Goal: Check status

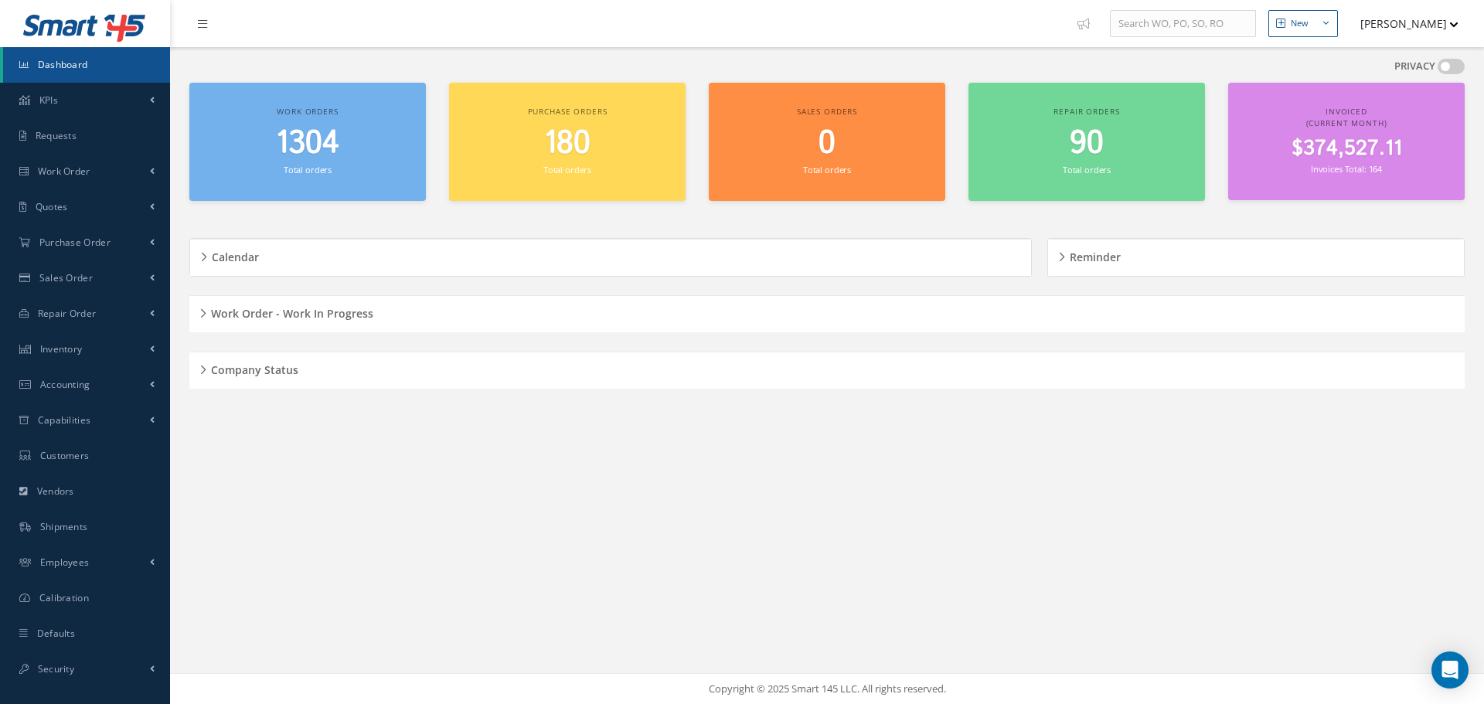
click at [205, 359] on div "Company Status" at bounding box center [827, 371] width 1276 height 24
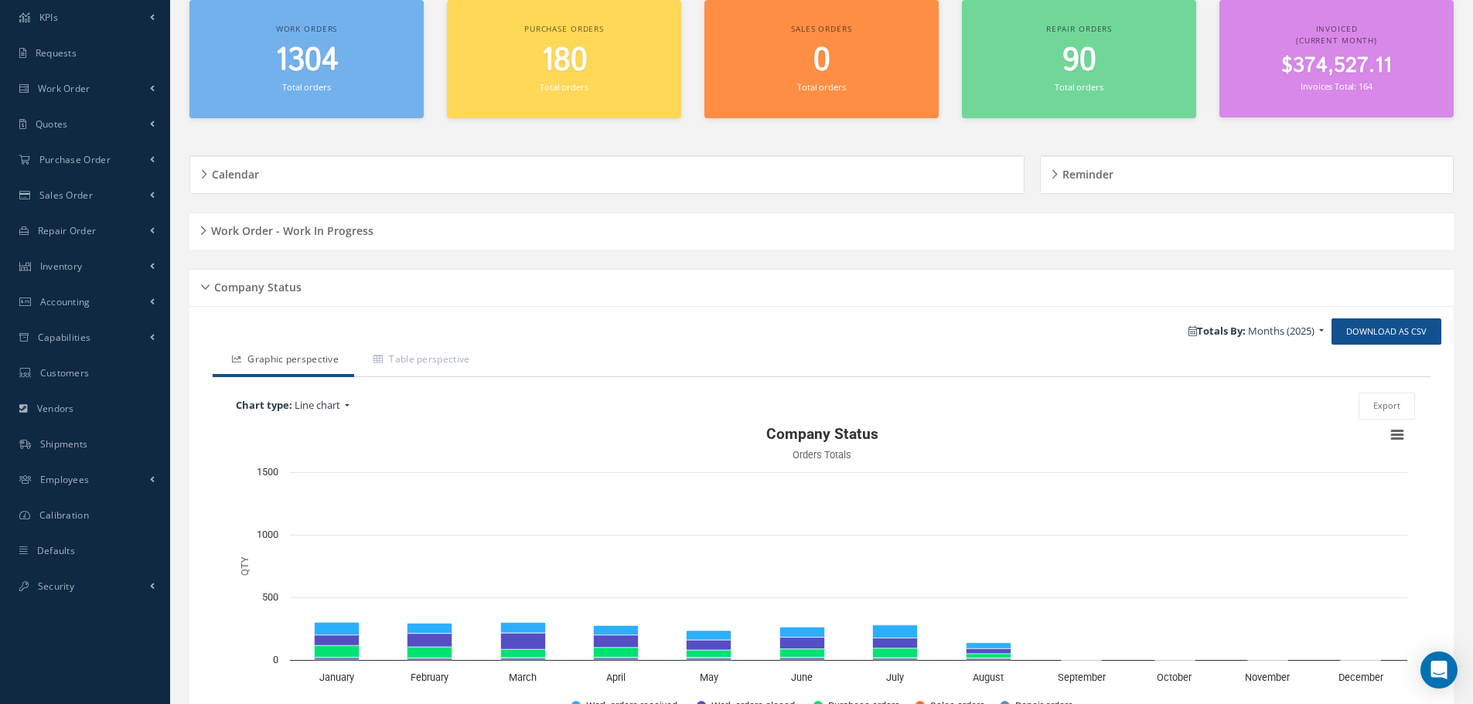
scroll to position [185, 0]
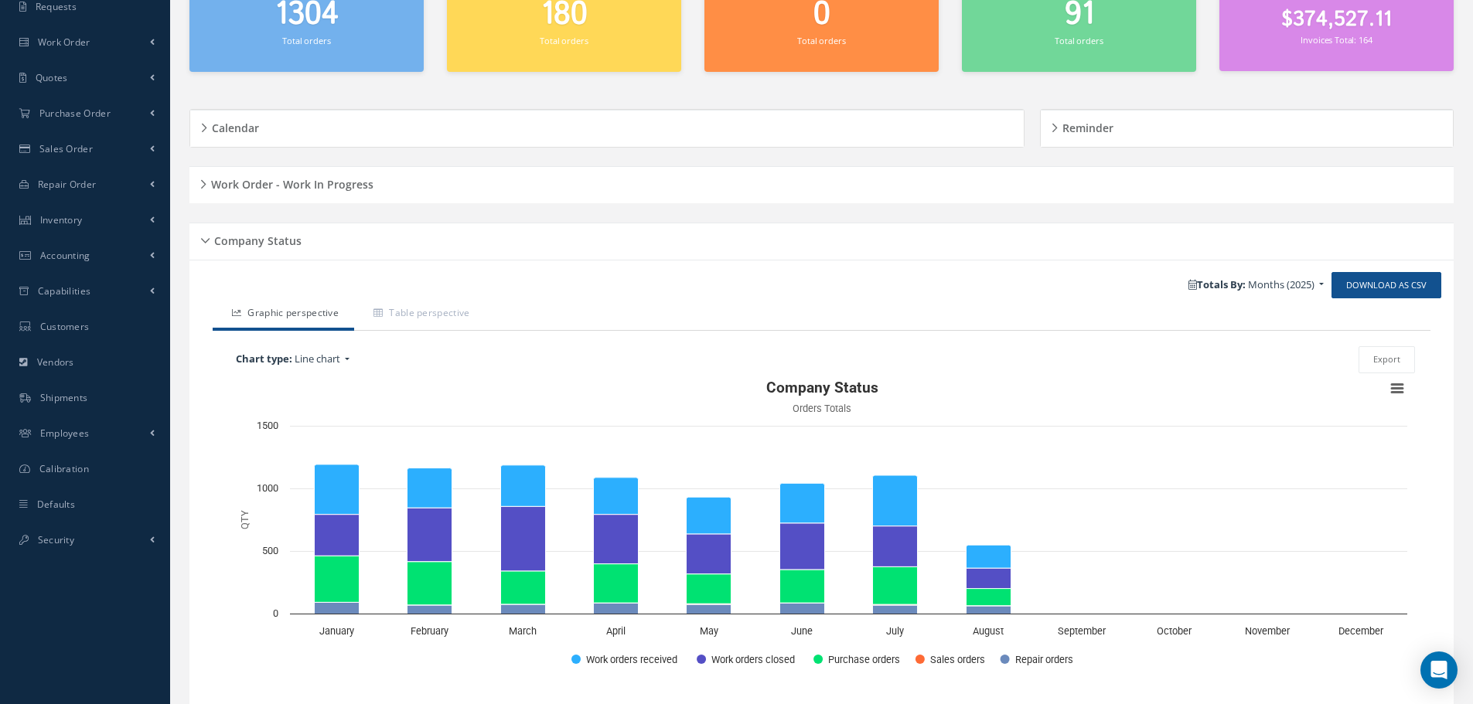
scroll to position [185, 0]
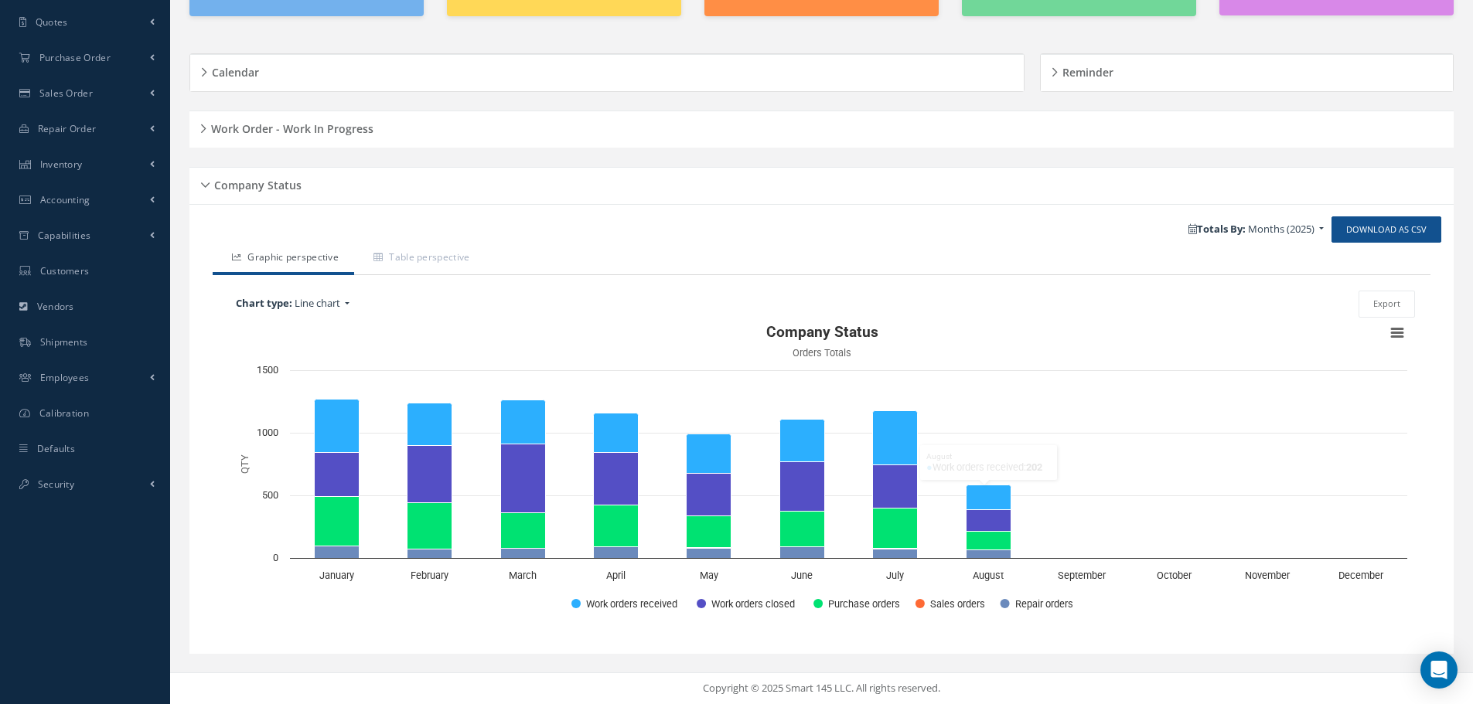
click at [205, 183] on div "Company Status" at bounding box center [821, 186] width 1264 height 24
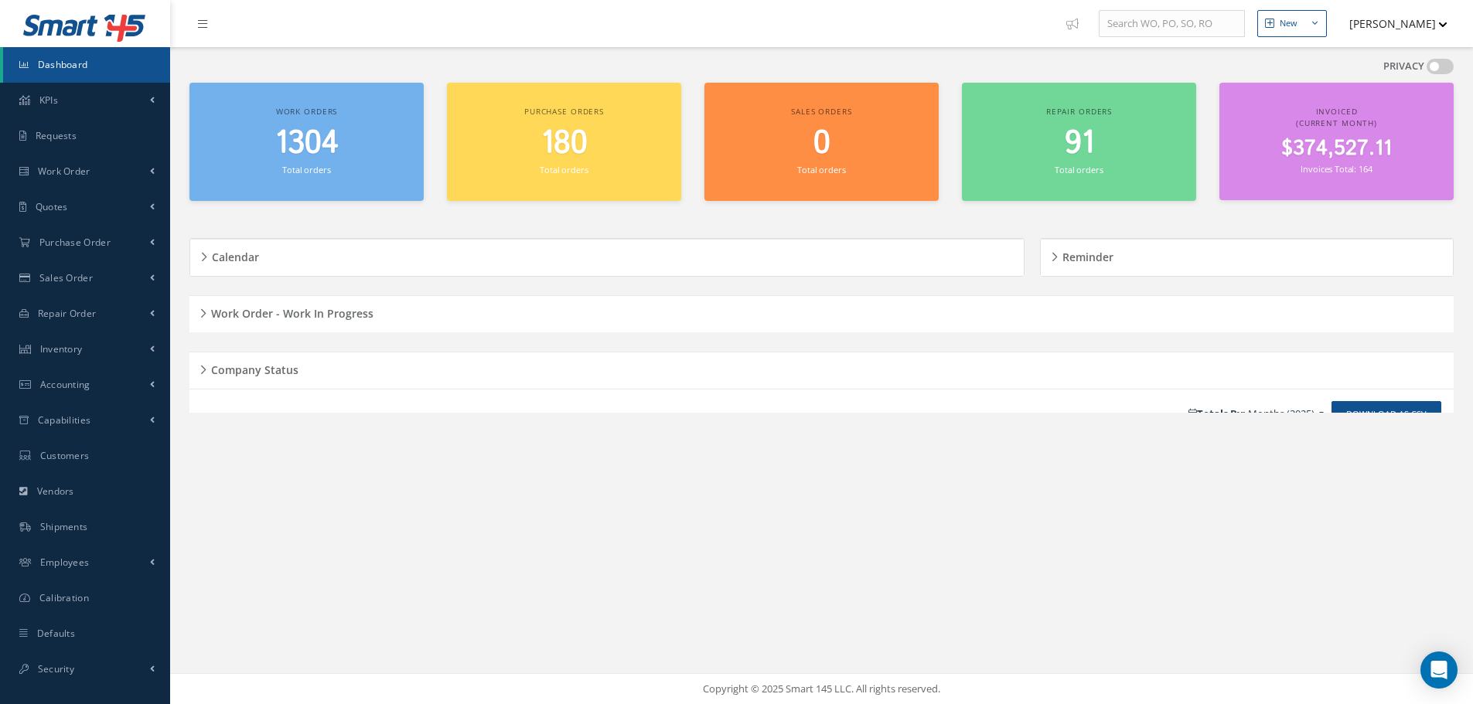
scroll to position [0, 0]
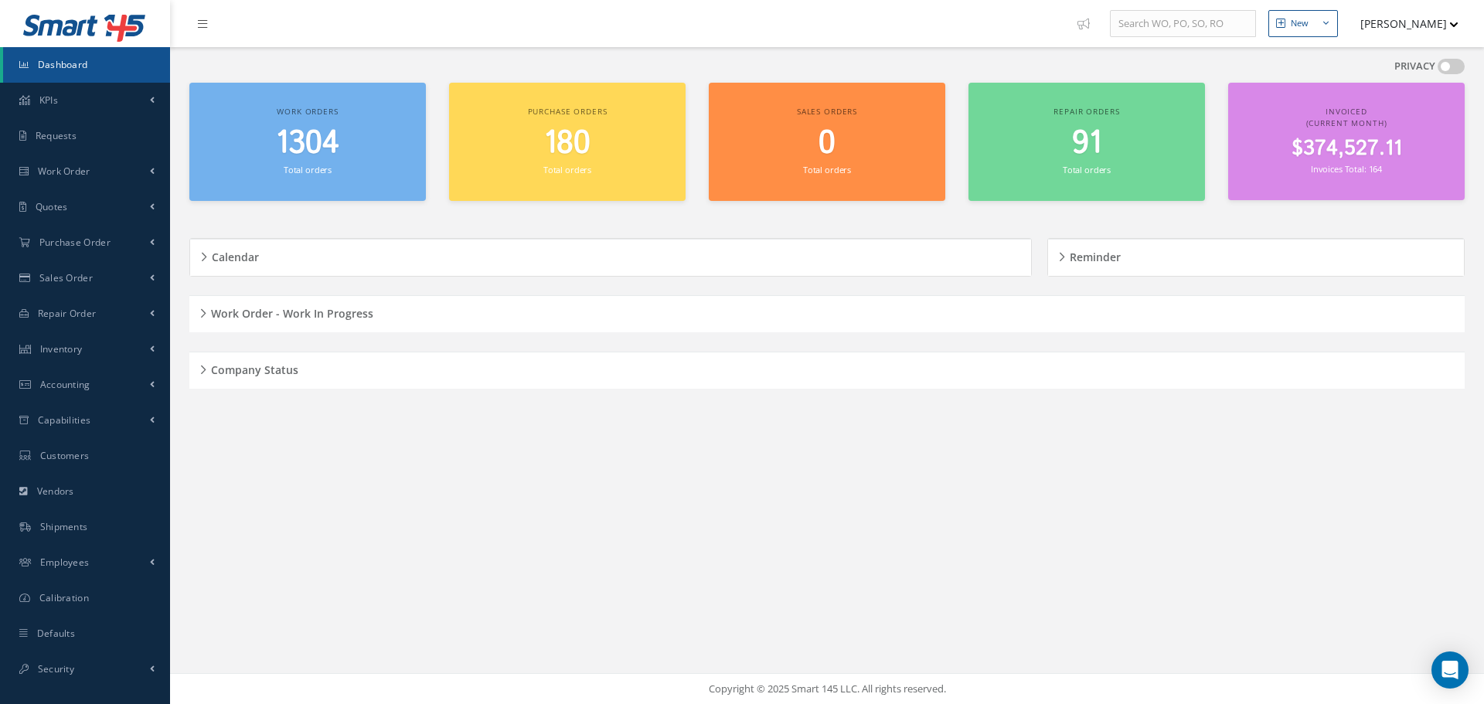
click at [209, 310] on h5 "Work Order - Work In Progress" at bounding box center [289, 311] width 167 height 19
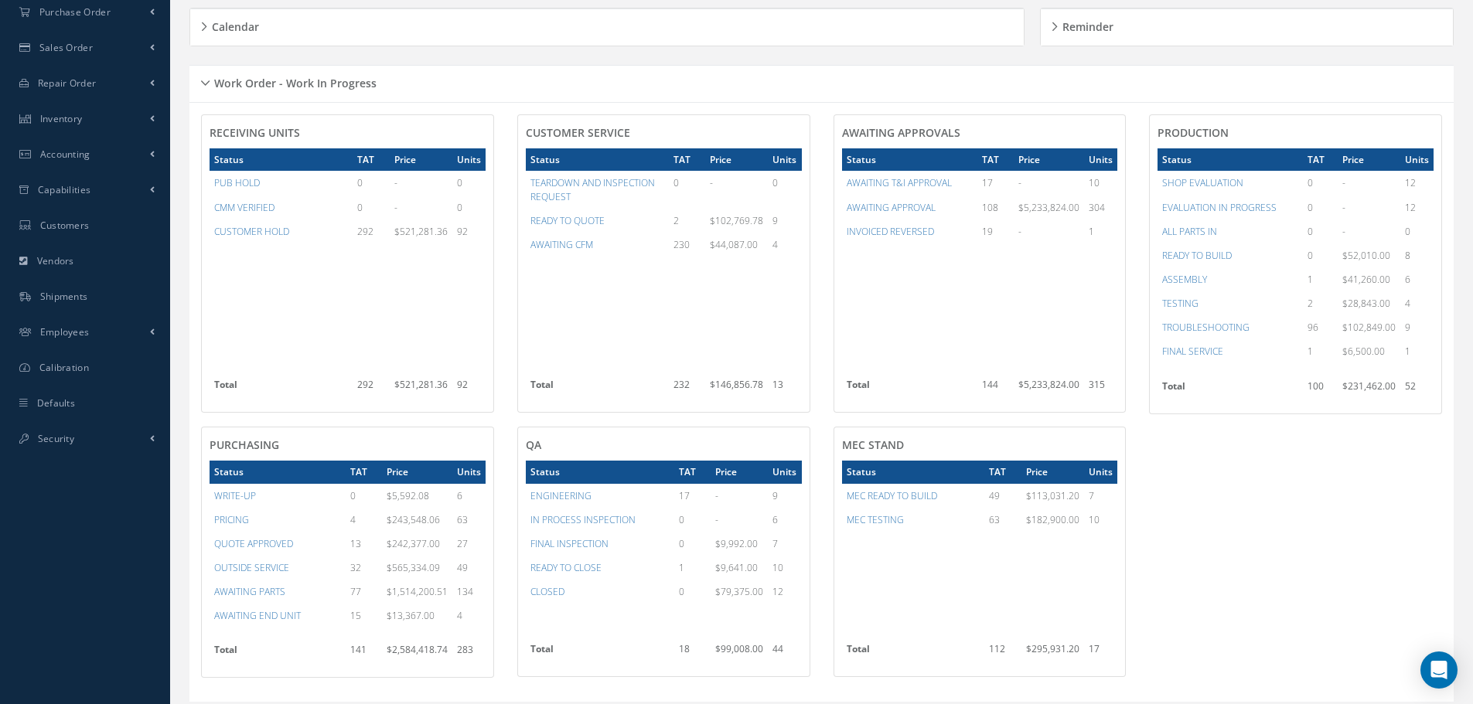
scroll to position [257, 0]
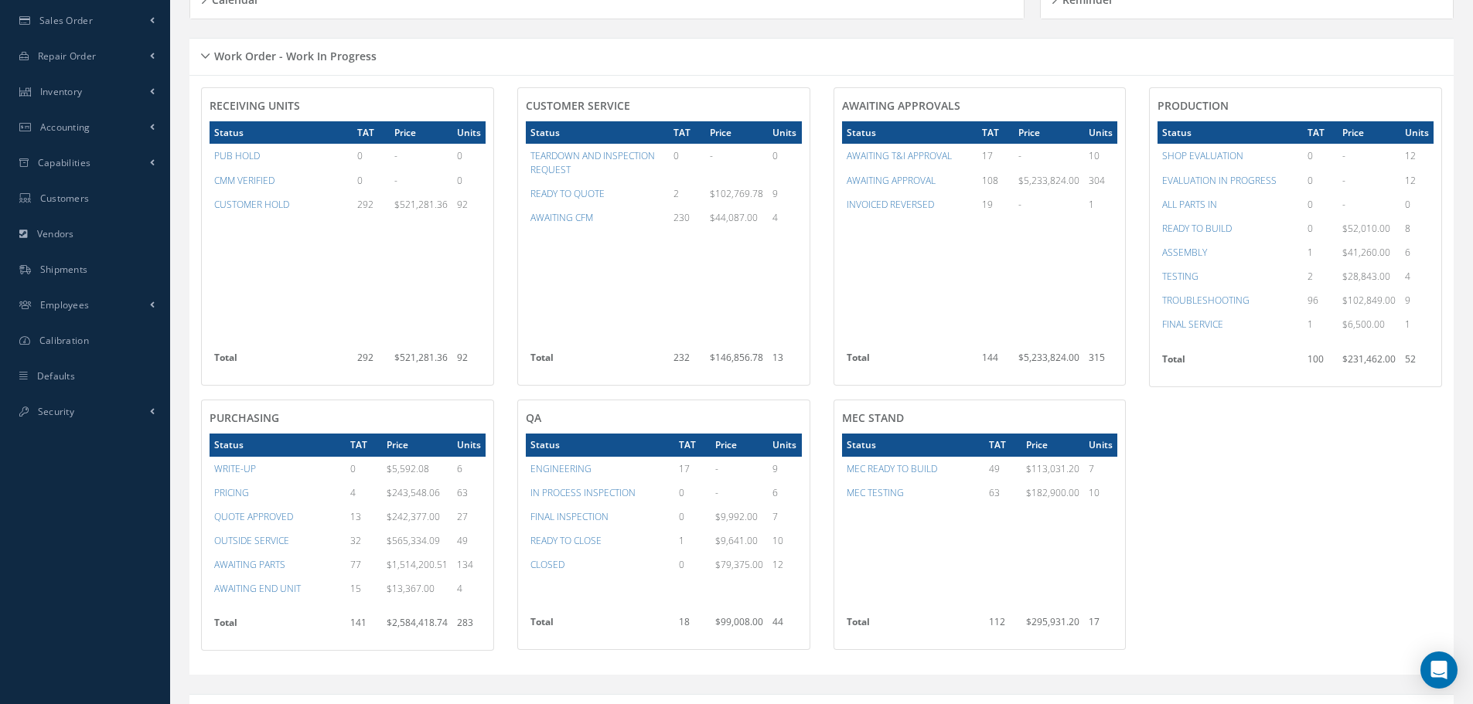
click at [208, 54] on div "Work Order - Work In Progress" at bounding box center [821, 57] width 1264 height 24
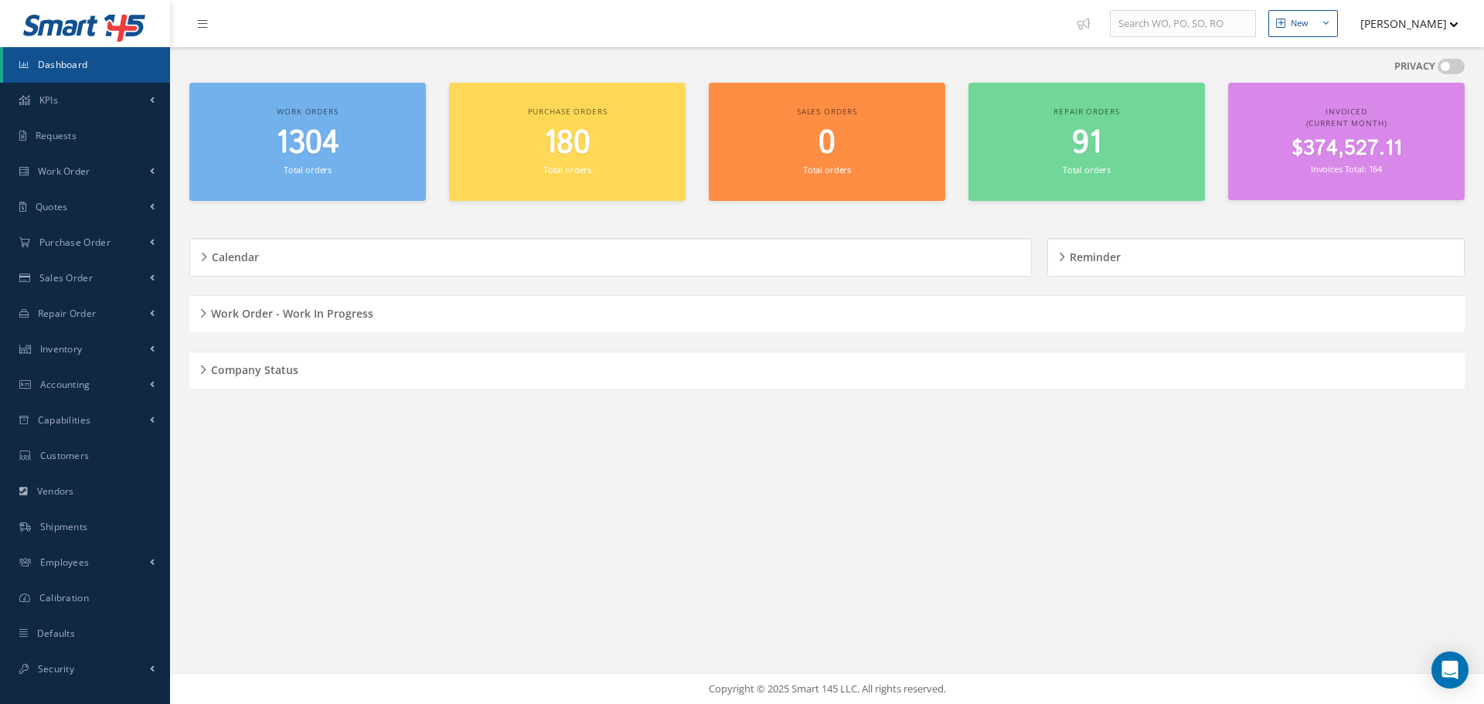
click at [202, 366] on div "Company Status" at bounding box center [827, 371] width 1276 height 24
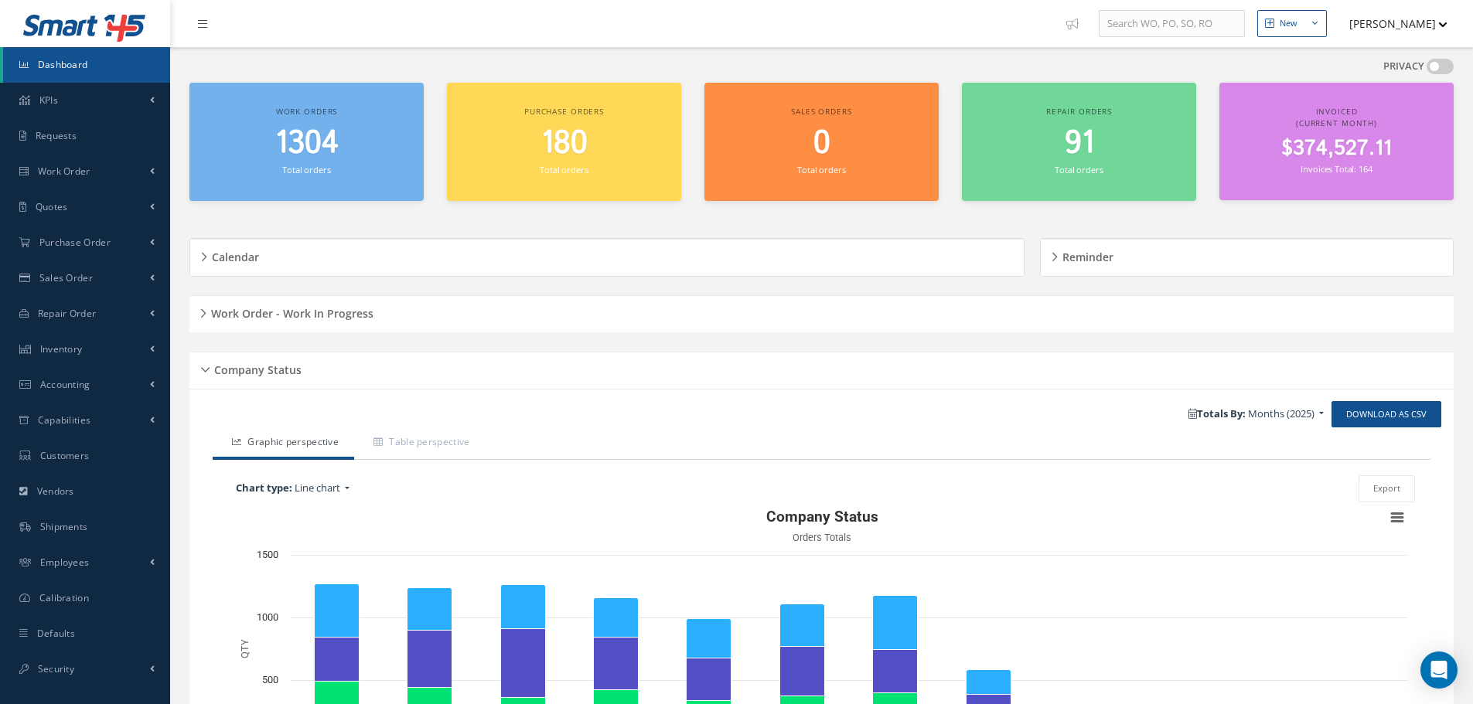
scroll to position [185, 0]
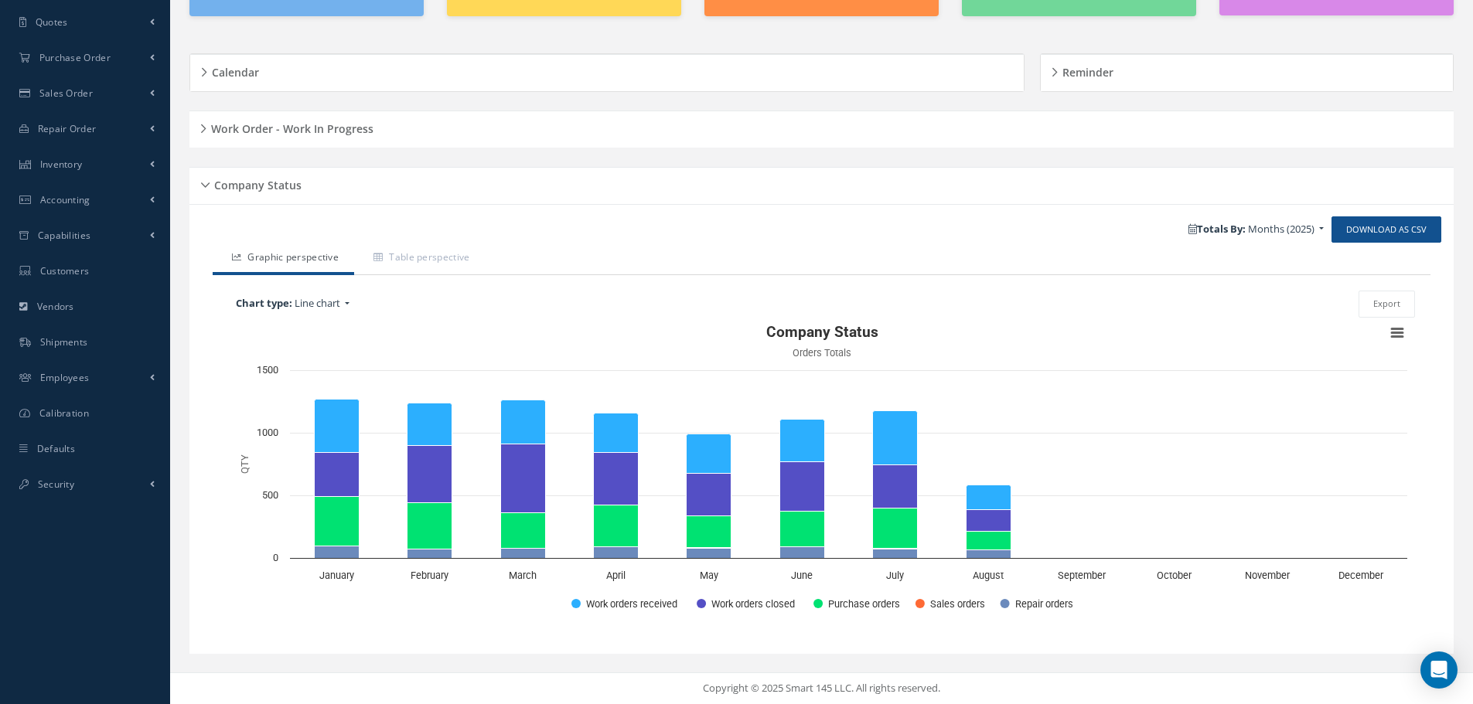
click at [205, 182] on div "Company Status" at bounding box center [821, 186] width 1264 height 24
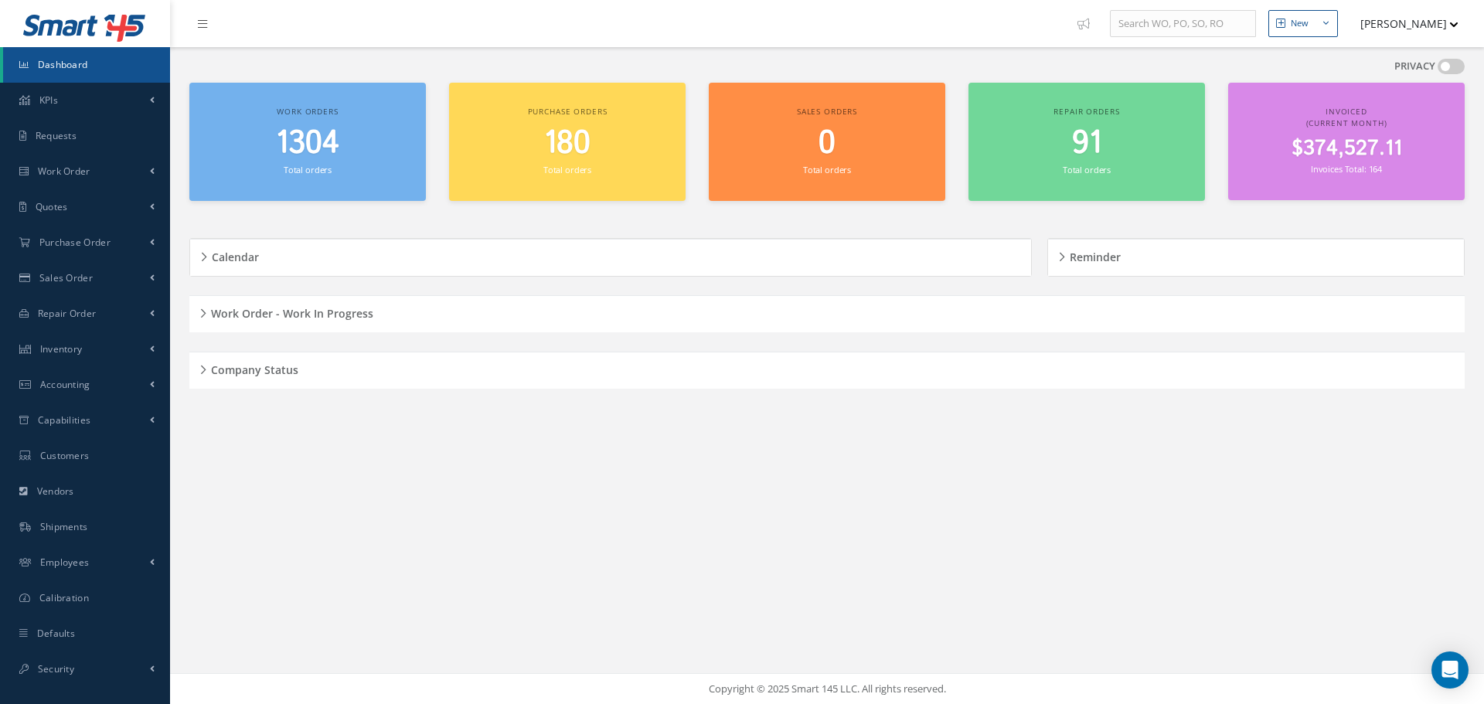
click at [205, 309] on div "Work Order - Work In Progress" at bounding box center [827, 314] width 1276 height 24
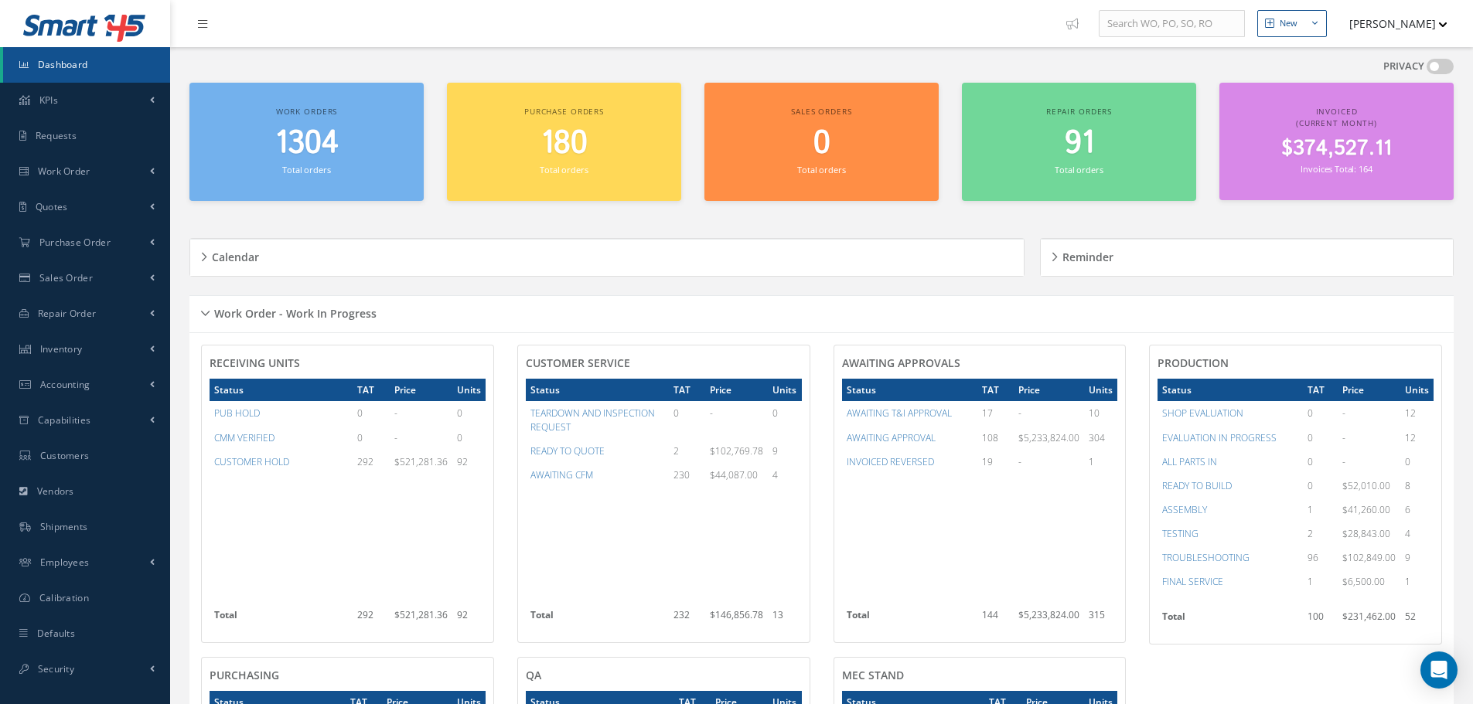
click at [207, 309] on div "Work Order - Work In Progress" at bounding box center [821, 314] width 1264 height 24
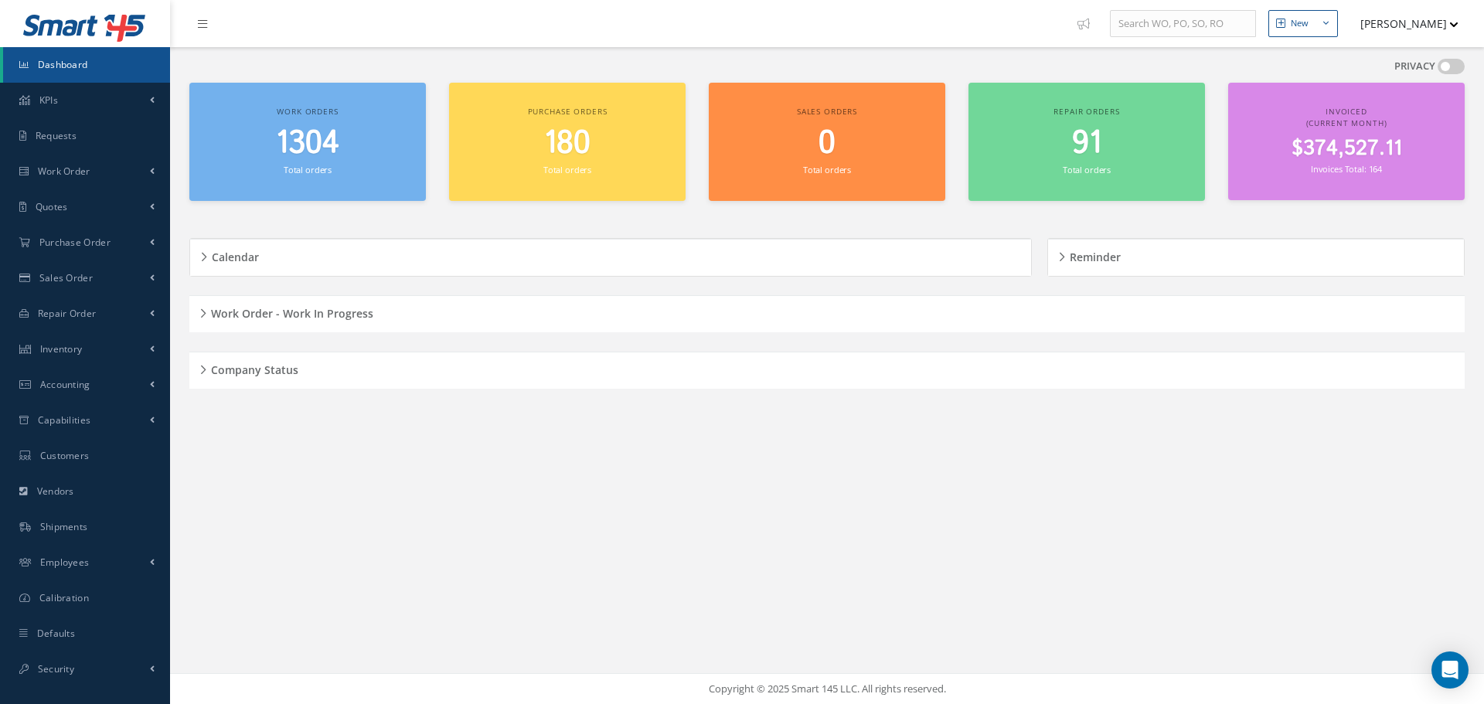
click at [198, 369] on div "Company Status" at bounding box center [827, 371] width 1276 height 24
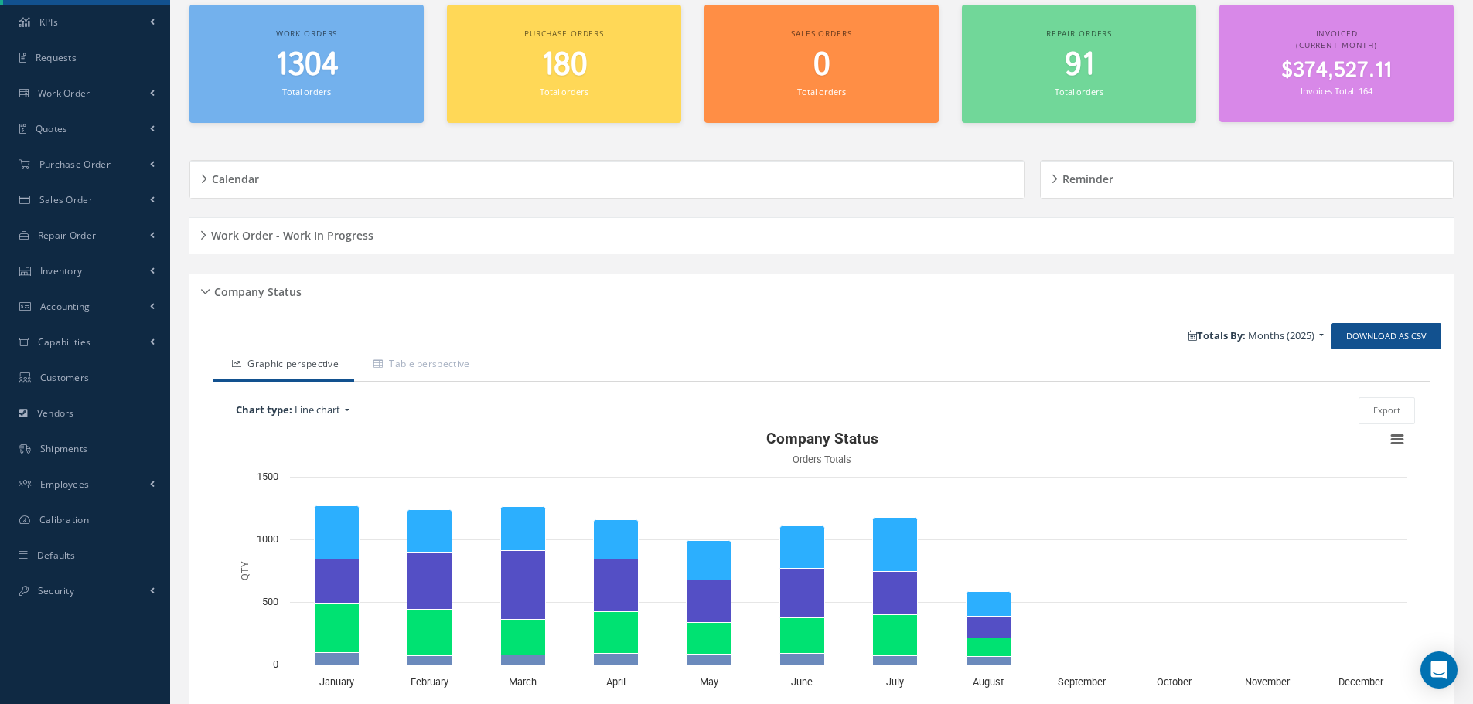
scroll to position [185, 0]
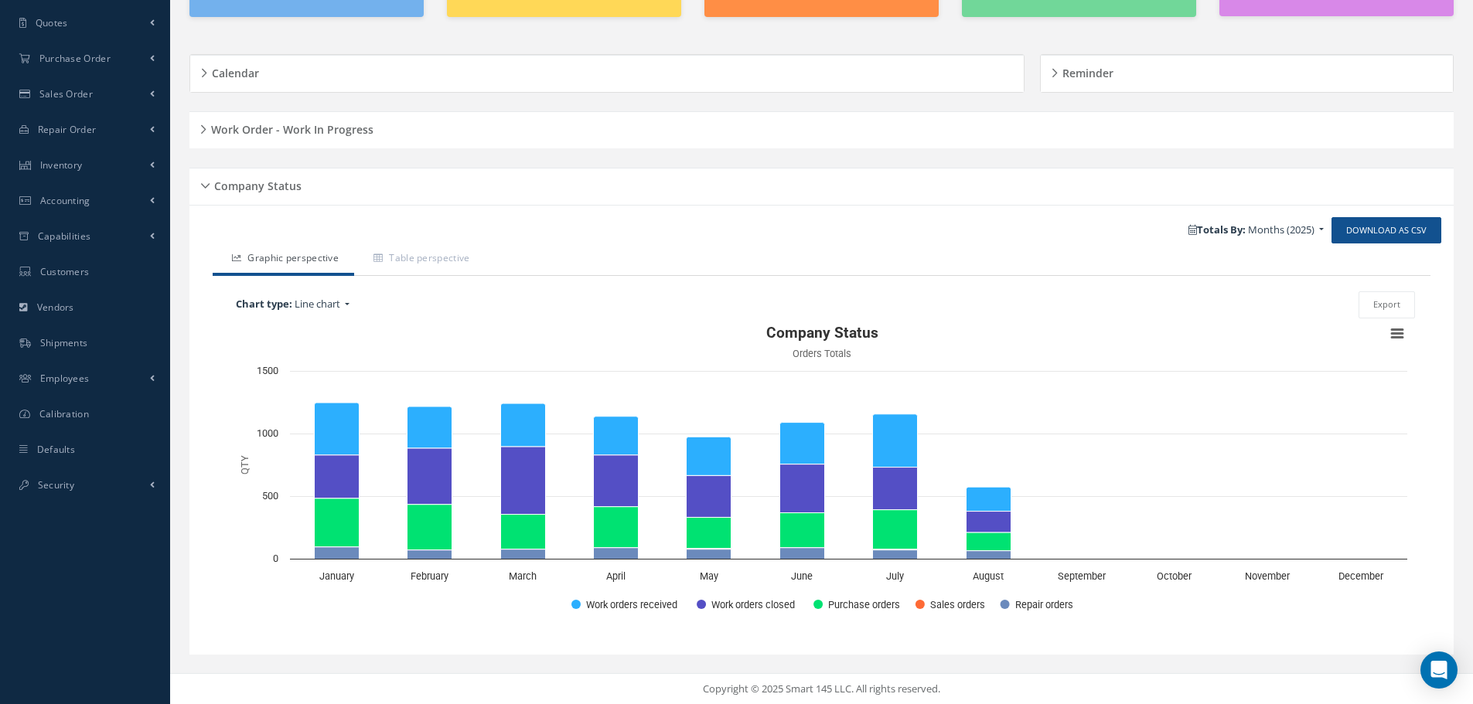
scroll to position [185, 0]
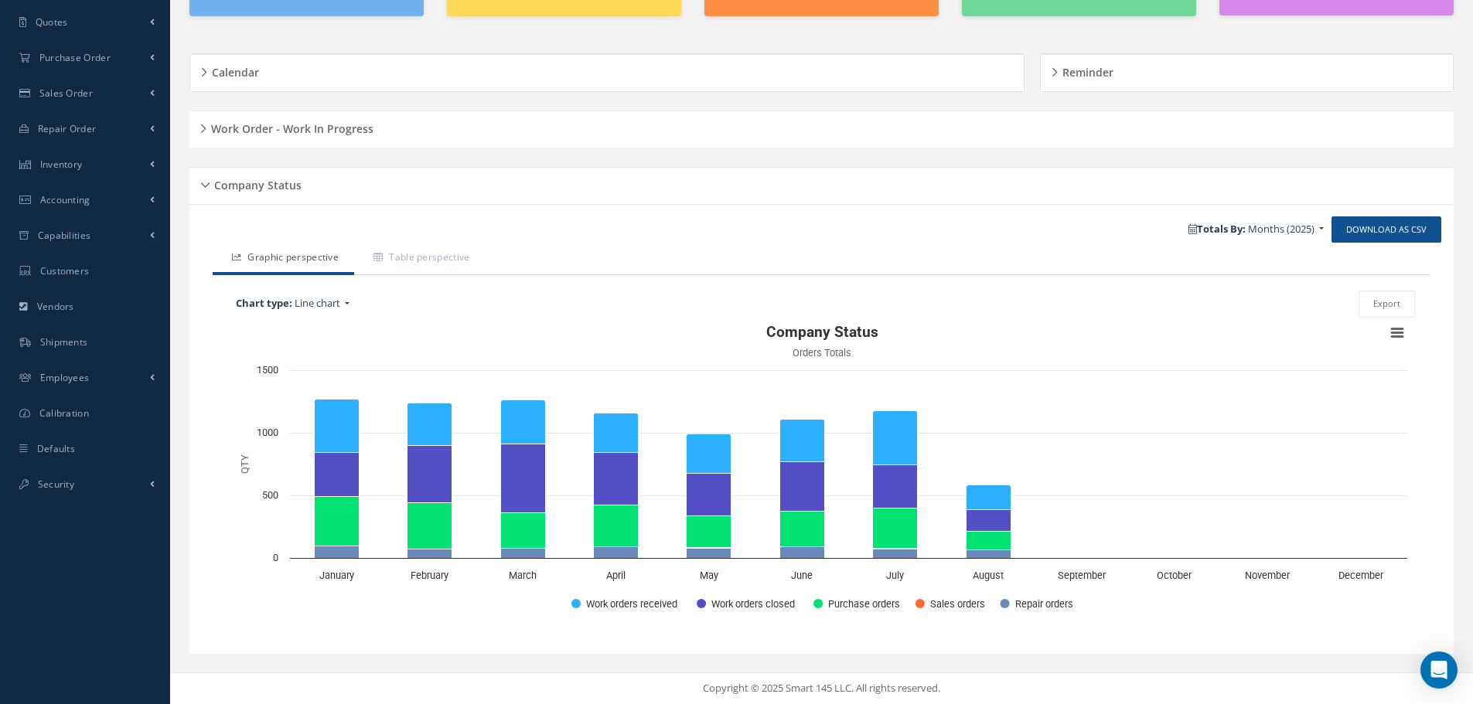
click at [201, 185] on div "Company Status" at bounding box center [821, 186] width 1264 height 24
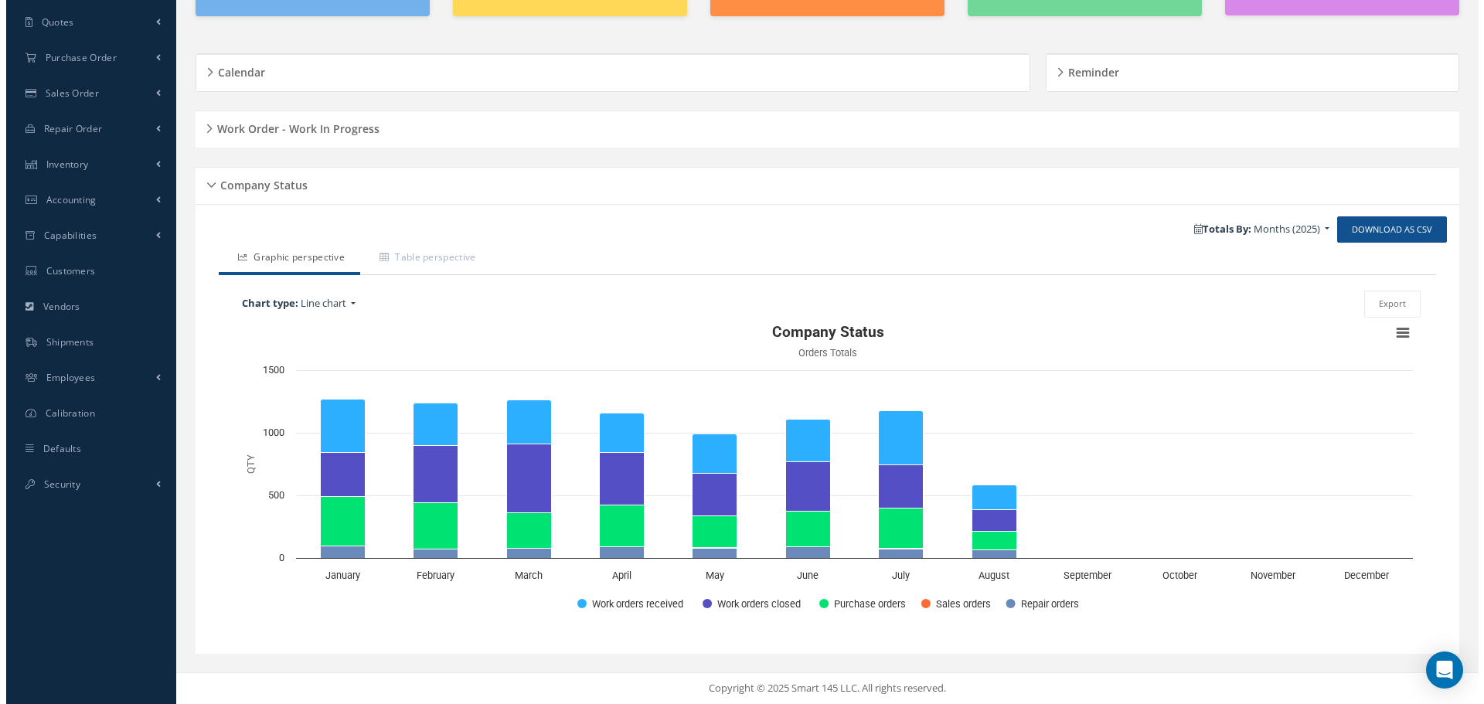
scroll to position [0, 0]
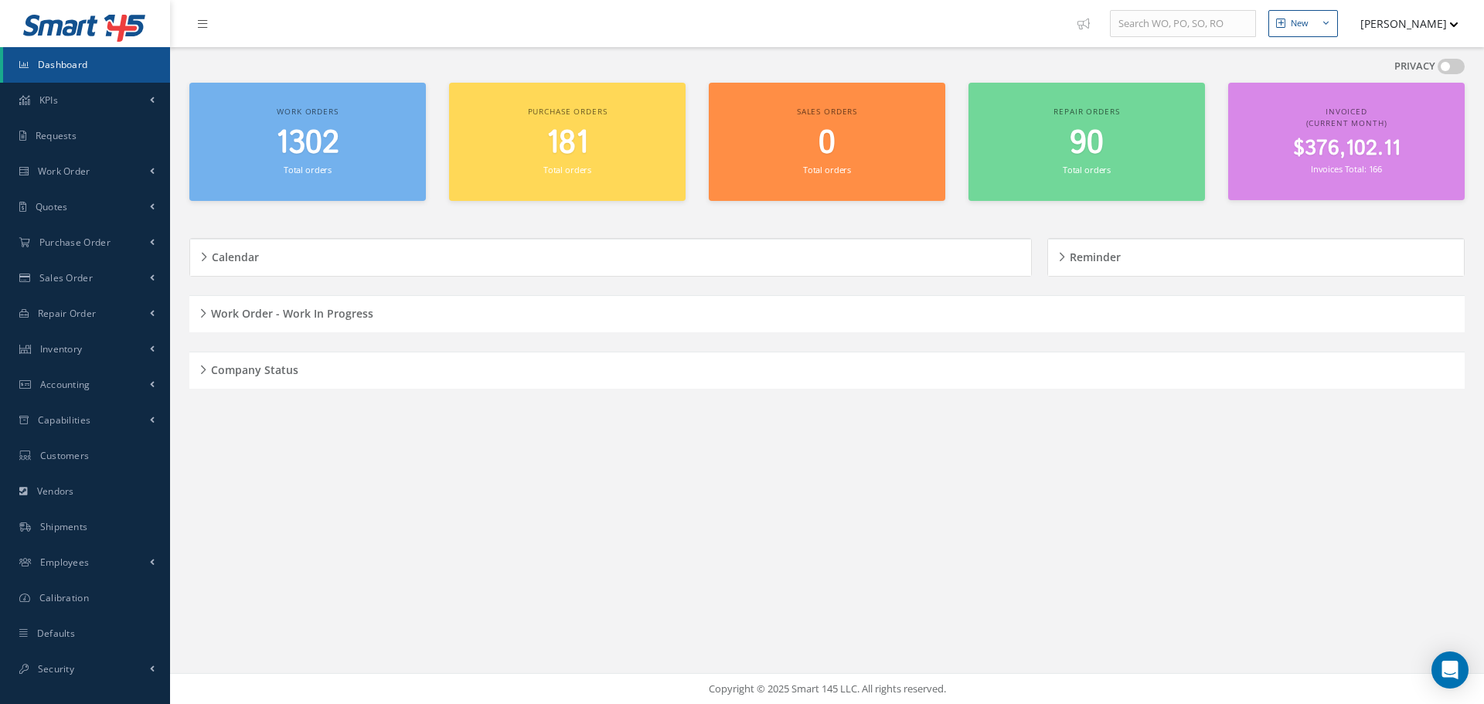
click at [200, 370] on div "Company Status" at bounding box center [827, 371] width 1276 height 24
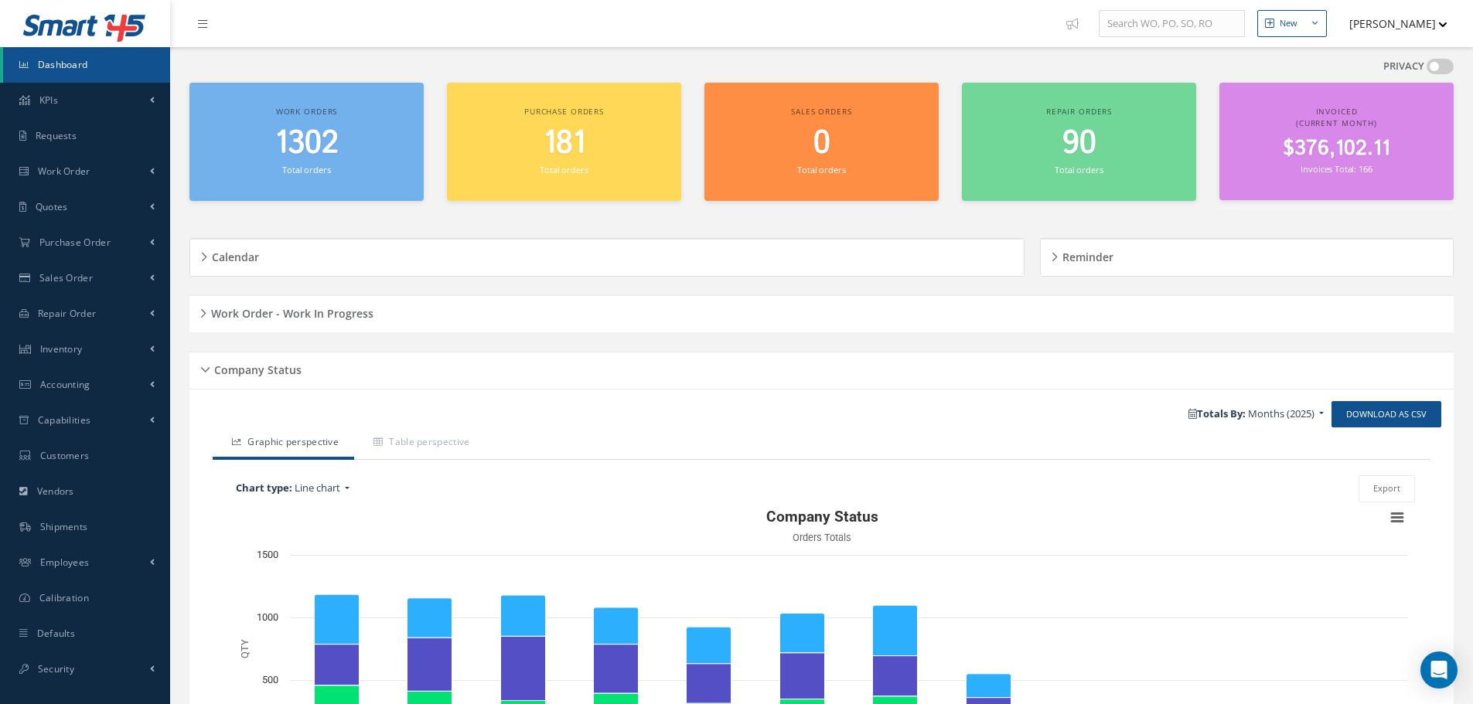
click at [204, 368] on div "Company Status" at bounding box center [821, 371] width 1264 height 24
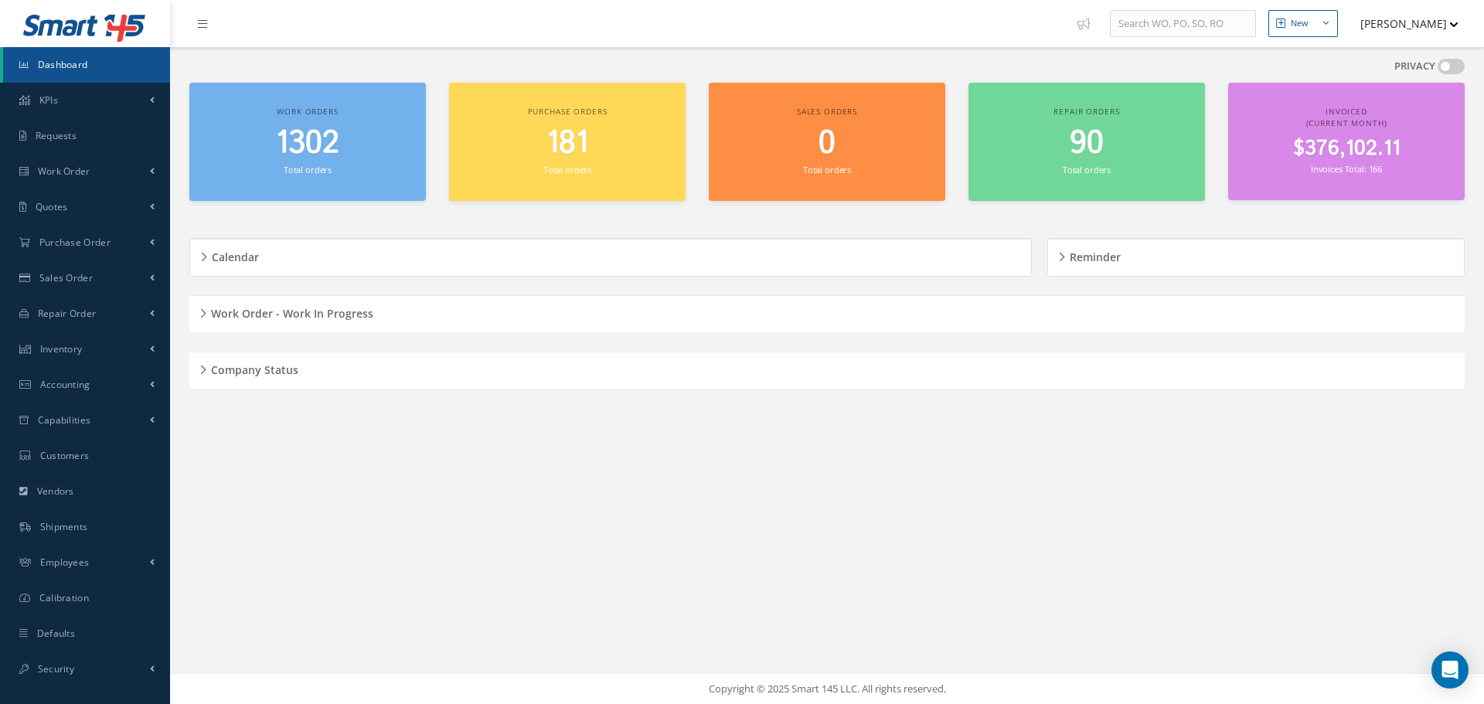
click at [199, 305] on div "Work Order - Work In Progress" at bounding box center [827, 314] width 1276 height 24
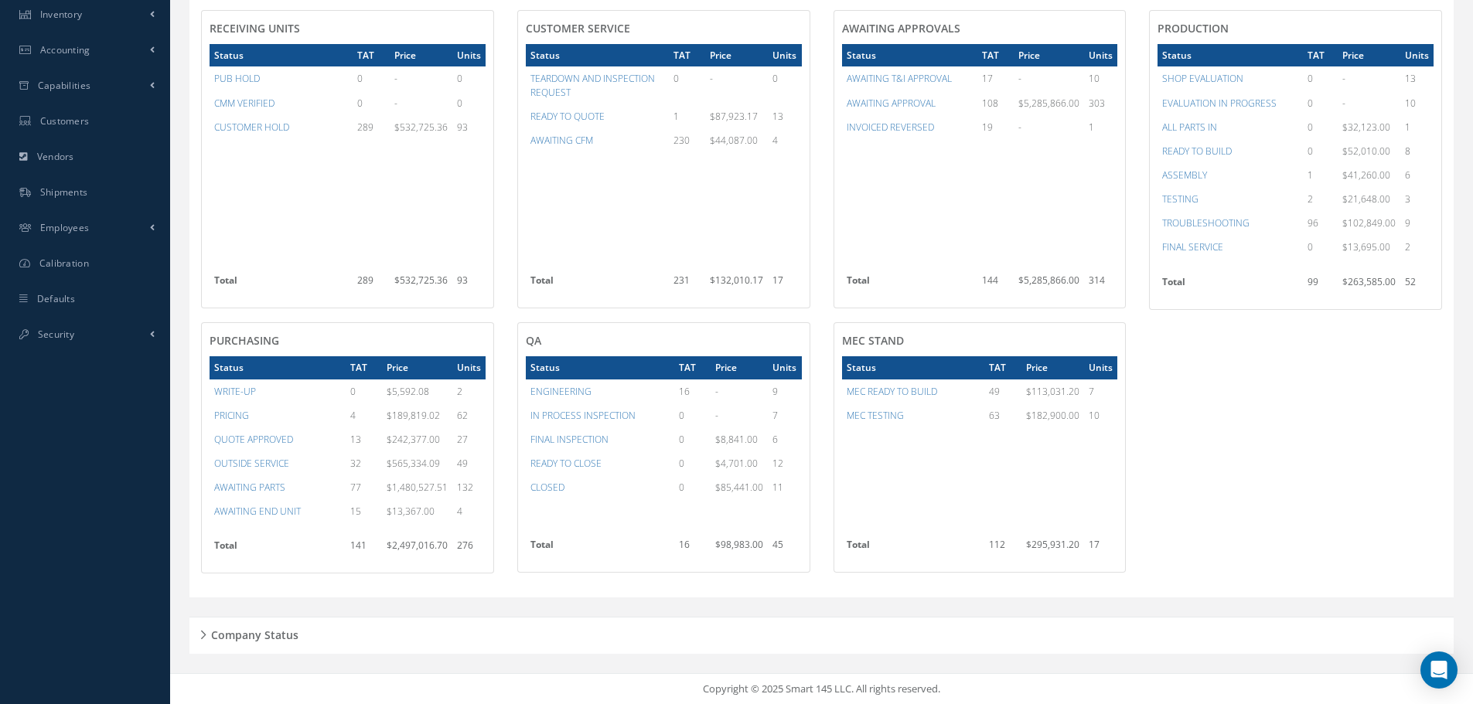
scroll to position [257, 0]
